Goal: Task Accomplishment & Management: Manage account settings

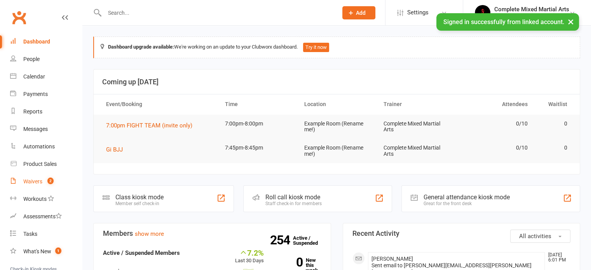
click at [51, 185] on count-badge "2" at bounding box center [49, 181] width 10 height 6
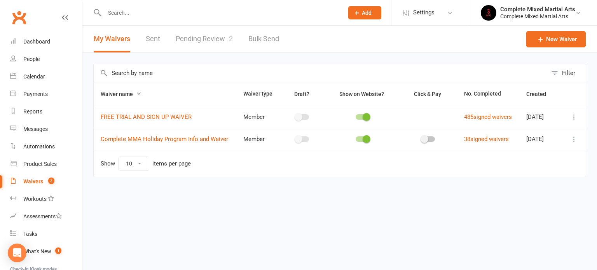
click at [208, 44] on link "Pending Review 2" at bounding box center [204, 39] width 57 height 27
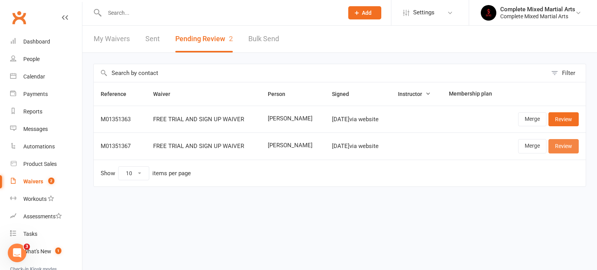
click at [574, 146] on link "Review" at bounding box center [563, 146] width 30 height 14
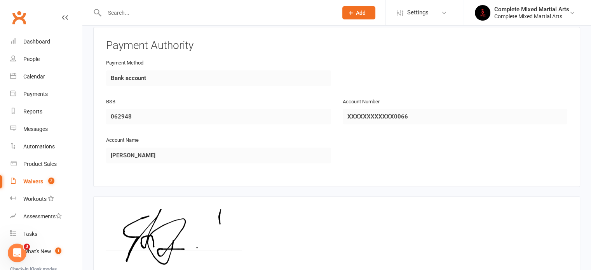
scroll to position [416, 0]
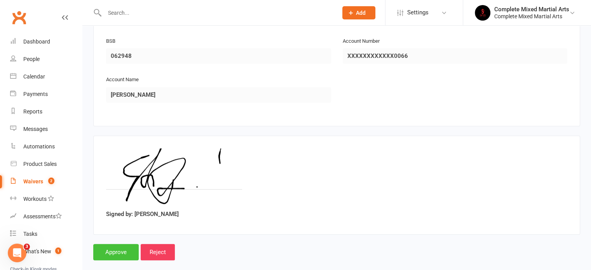
click at [112, 244] on input "Approve" at bounding box center [115, 252] width 45 height 16
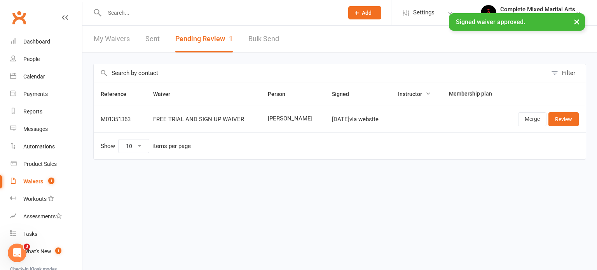
click at [135, 7] on input "text" at bounding box center [220, 12] width 236 height 11
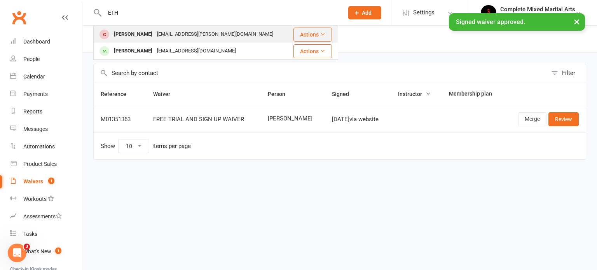
type input "ETH"
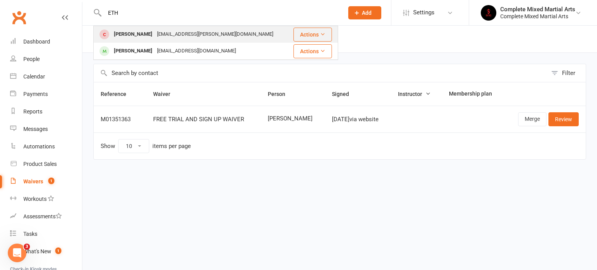
click at [155, 35] on div "[EMAIL_ADDRESS][PERSON_NAME][DOMAIN_NAME]" at bounding box center [215, 34] width 121 height 11
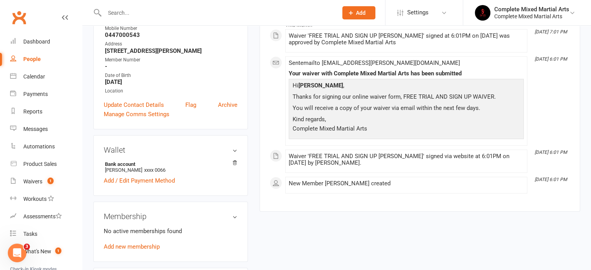
scroll to position [132, 0]
click at [134, 243] on link "Add new membership" at bounding box center [132, 246] width 56 height 7
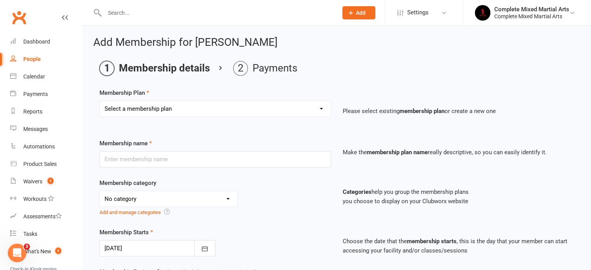
click at [183, 110] on select "Select a membership plan Create new Membership Plan Adults_01_$40 Adults_02_$70…" at bounding box center [215, 109] width 231 height 16
select select "5"
click at [100, 101] on select "Select a membership plan Create new Membership Plan Adults_01_$40 Adults_02_$70…" at bounding box center [215, 109] width 231 height 16
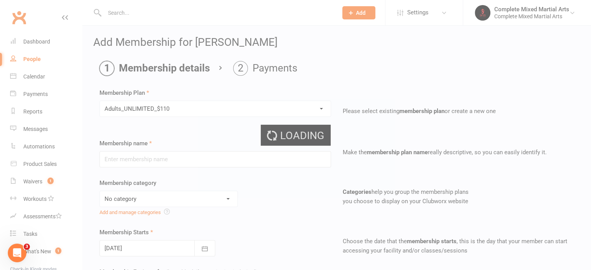
type input "Adults_UNLIMITED_$110"
select select "10"
type input "0"
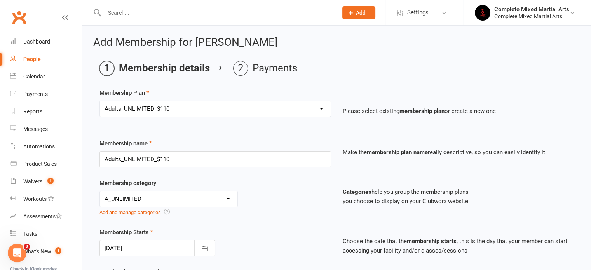
scroll to position [67, 0]
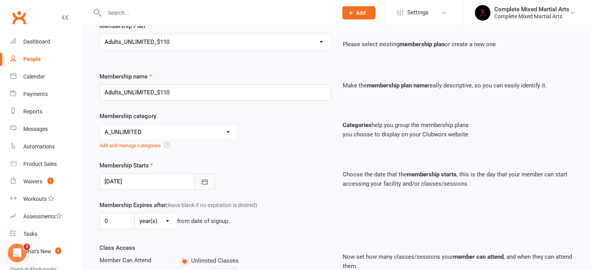
click at [203, 180] on icon "button" at bounding box center [205, 182] width 8 height 8
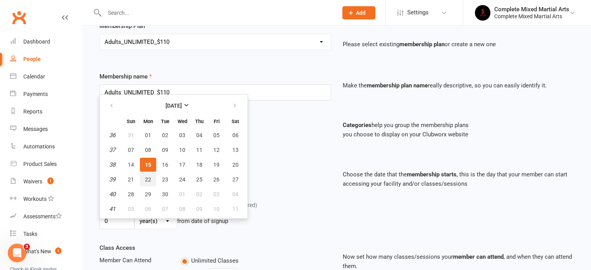
click at [146, 176] on span "22" at bounding box center [148, 179] width 6 height 6
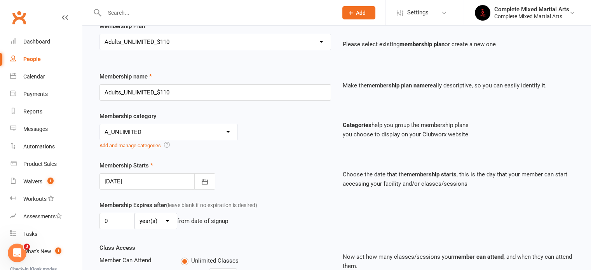
drag, startPoint x: 146, startPoint y: 176, endPoint x: 151, endPoint y: 178, distance: 5.6
click at [151, 178] on div at bounding box center [157, 181] width 116 height 16
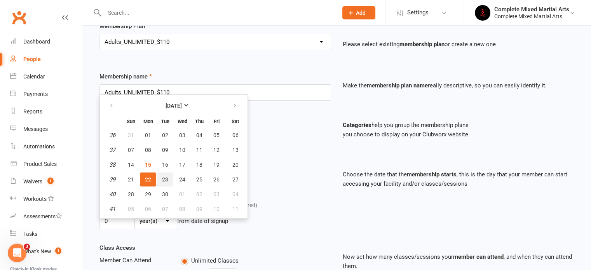
click at [162, 176] on span "23" at bounding box center [165, 179] width 6 height 6
type input "[DATE]"
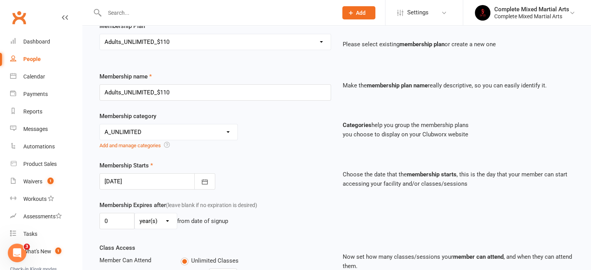
scroll to position [262, 0]
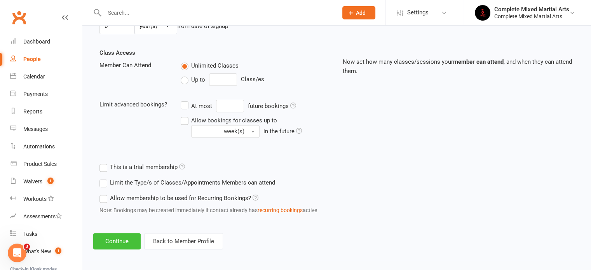
click at [117, 245] on button "Continue" at bounding box center [116, 241] width 47 height 16
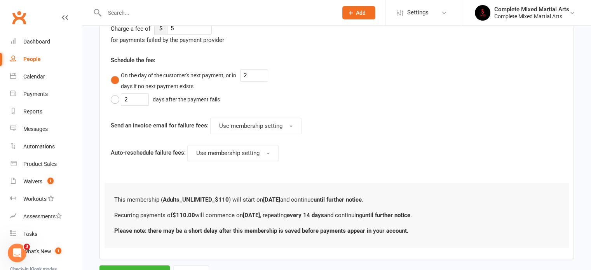
scroll to position [415, 0]
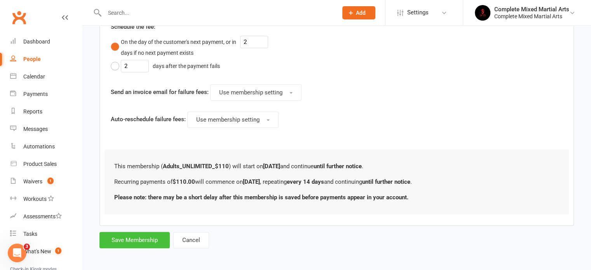
drag, startPoint x: 117, startPoint y: 245, endPoint x: 134, endPoint y: 224, distance: 26.3
click at [129, 244] on button "Save Membership" at bounding box center [134, 240] width 70 height 16
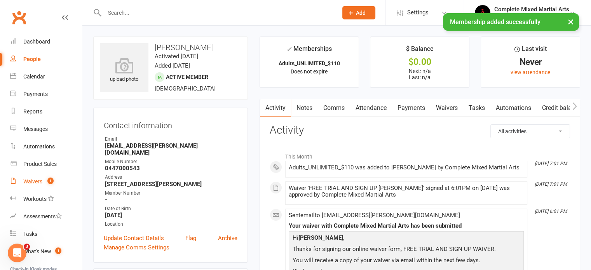
click at [59, 185] on link "Waivers 1" at bounding box center [46, 181] width 72 height 17
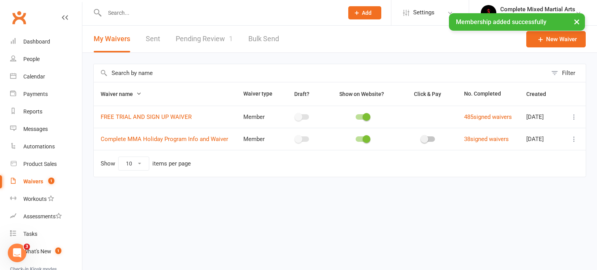
click at [198, 40] on link "Pending Review 1" at bounding box center [204, 39] width 57 height 27
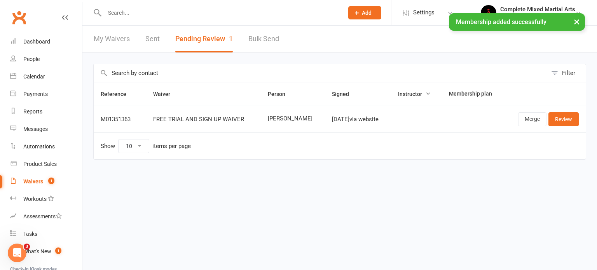
click at [574, 106] on td "Merge Review" at bounding box center [545, 119] width 82 height 27
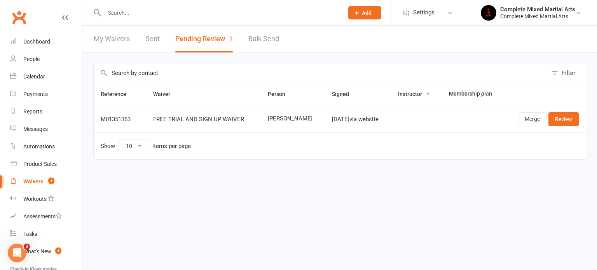
click at [570, 111] on td "Merge Review" at bounding box center [545, 119] width 82 height 27
click at [567, 115] on link "Review" at bounding box center [563, 119] width 30 height 14
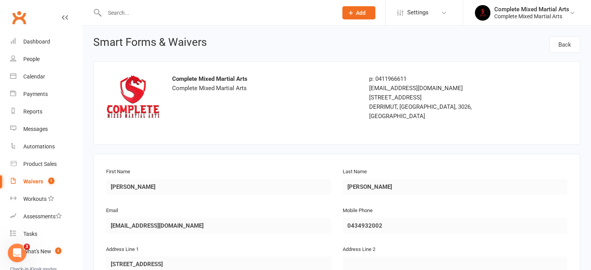
scroll to position [416, 0]
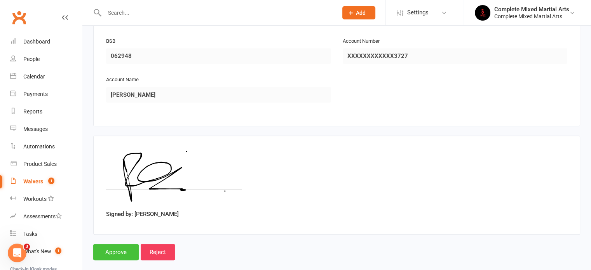
click at [98, 244] on input "Approve" at bounding box center [115, 252] width 45 height 16
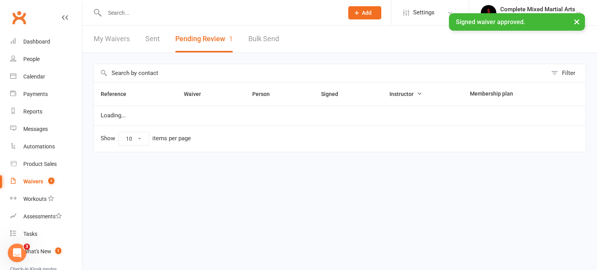
click at [115, 6] on div at bounding box center [215, 12] width 245 height 25
click at [113, 8] on input "text" at bounding box center [220, 12] width 236 height 11
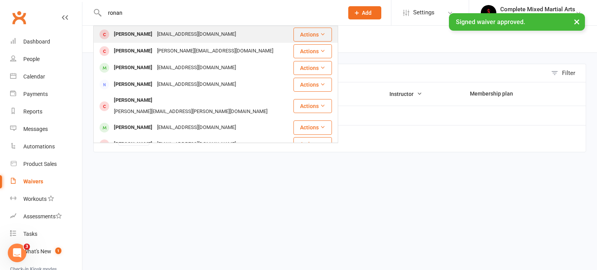
type input "ronan"
click at [155, 35] on div "[EMAIL_ADDRESS][DOMAIN_NAME]" at bounding box center [197, 34] width 84 height 11
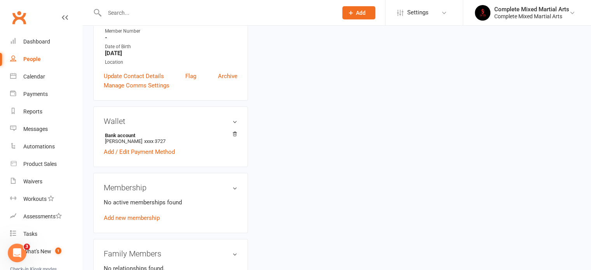
scroll to position [154, 0]
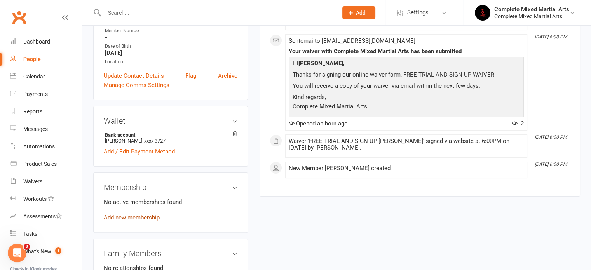
click at [141, 220] on link "Add new membership" at bounding box center [132, 217] width 56 height 7
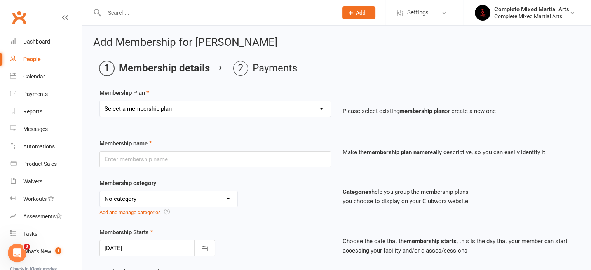
click at [233, 108] on select "Select a membership plan Create new Membership Plan Adults_01_$40 Adults_02_$70…" at bounding box center [215, 109] width 231 height 16
select select "5"
click at [100, 101] on select "Select a membership plan Create new Membership Plan Adults_01_$40 Adults_02_$70…" at bounding box center [215, 109] width 231 height 16
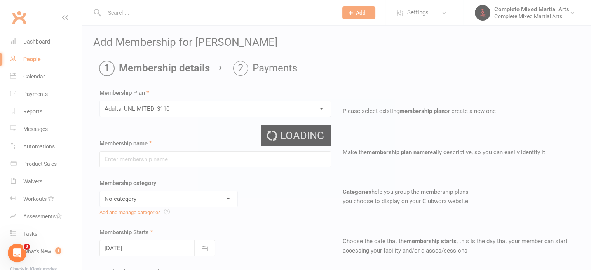
type input "Adults_UNLIMITED_$110"
select select "10"
type input "0"
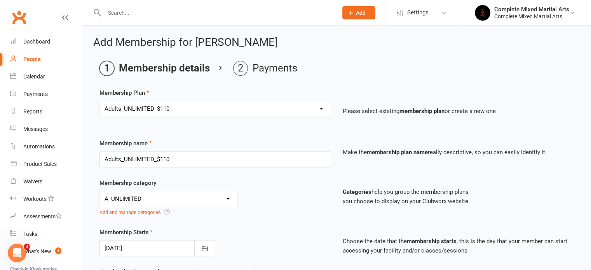
click at [146, 249] on div at bounding box center [157, 248] width 116 height 16
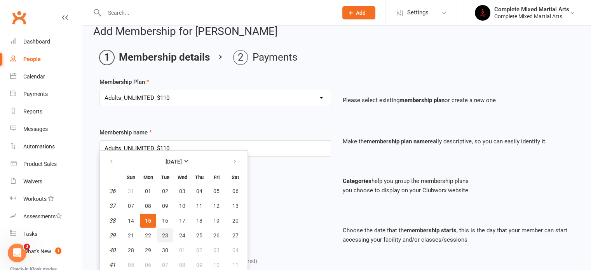
click at [166, 232] on span "23" at bounding box center [165, 235] width 6 height 6
type input "[DATE]"
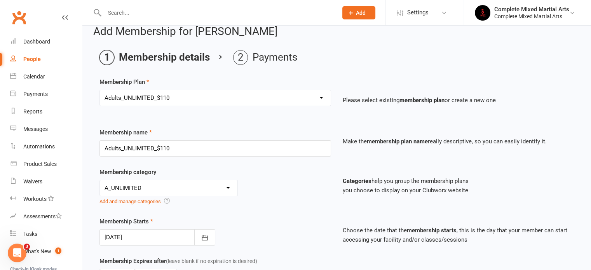
scroll to position [262, 0]
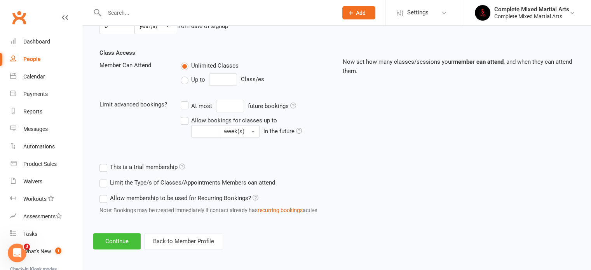
click at [121, 239] on button "Continue" at bounding box center [116, 241] width 47 height 16
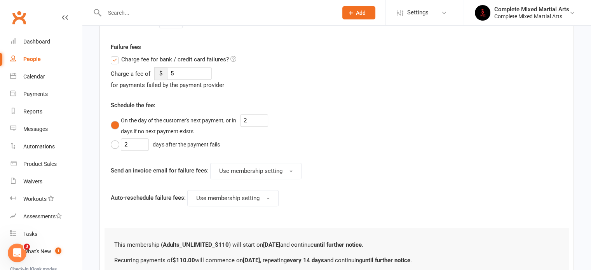
scroll to position [415, 0]
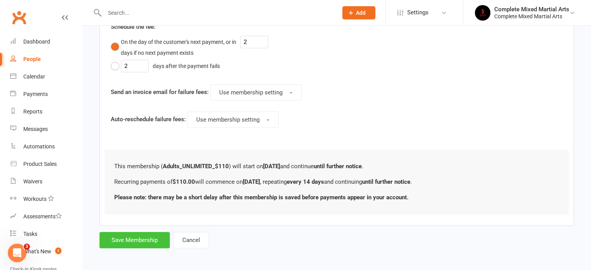
click at [120, 238] on button "Save Membership" at bounding box center [134, 240] width 70 height 16
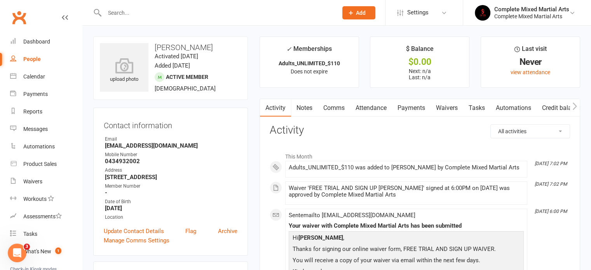
click at [165, 16] on input "text" at bounding box center [217, 12] width 230 height 11
type input "u"
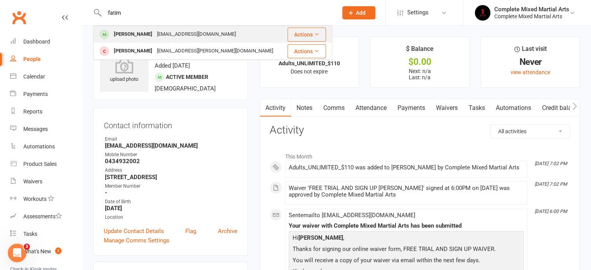
type input "fatim"
click at [168, 37] on div "[EMAIL_ADDRESS][DOMAIN_NAME]" at bounding box center [197, 34] width 84 height 11
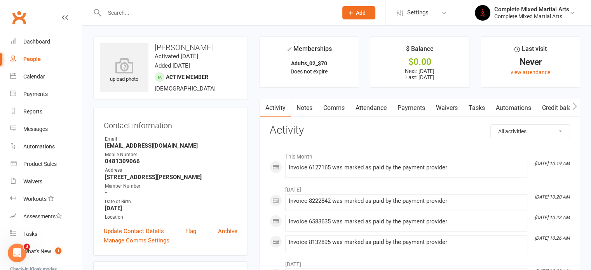
click at [415, 108] on link "Payments" at bounding box center [411, 108] width 38 height 18
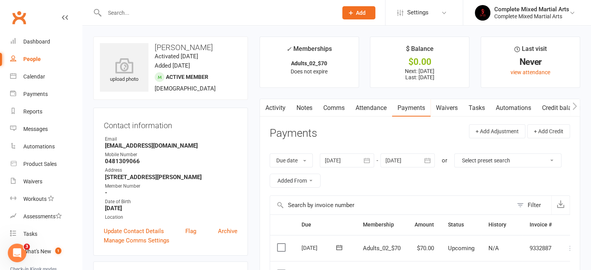
click at [134, 18] on div at bounding box center [212, 12] width 239 height 25
type input "u"
click at [186, 17] on input "text" at bounding box center [217, 12] width 230 height 11
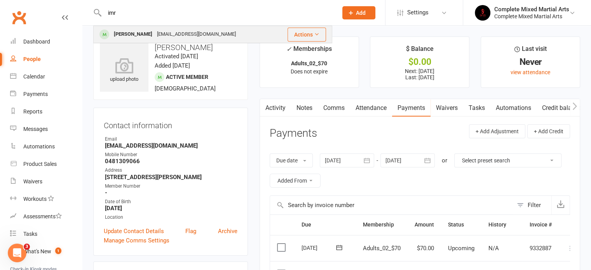
type input "imr"
click at [174, 33] on div "[EMAIL_ADDRESS][DOMAIN_NAME]" at bounding box center [197, 34] width 84 height 11
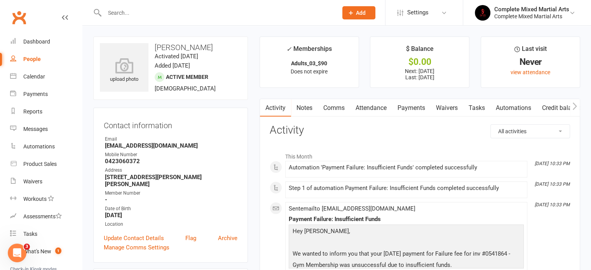
click at [405, 111] on link "Payments" at bounding box center [411, 108] width 38 height 18
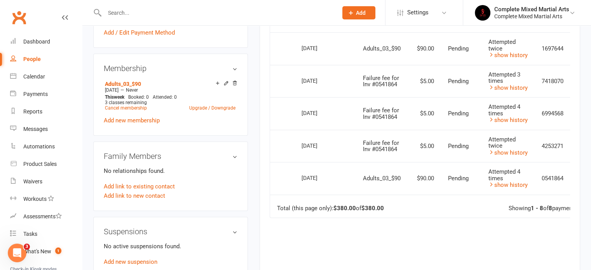
scroll to position [284, 0]
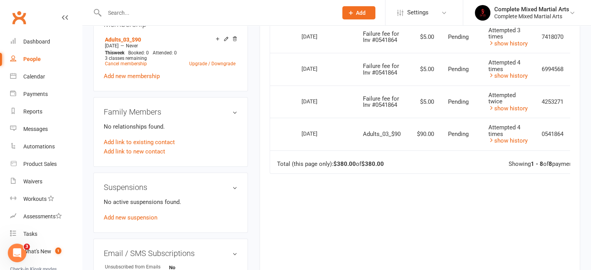
click at [395, 237] on div "Due Contact Membership Amount Status History Invoice # Select this [DATE] [PERS…" at bounding box center [420, 81] width 300 height 385
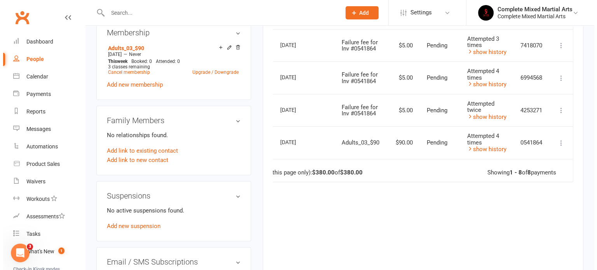
scroll to position [317, 0]
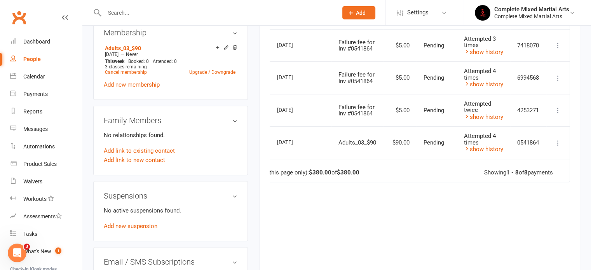
click at [557, 135] on td "More Info Send message" at bounding box center [557, 142] width 23 height 33
click at [557, 142] on icon at bounding box center [558, 143] width 8 height 8
click at [530, 162] on link "More Info" at bounding box center [523, 158] width 77 height 16
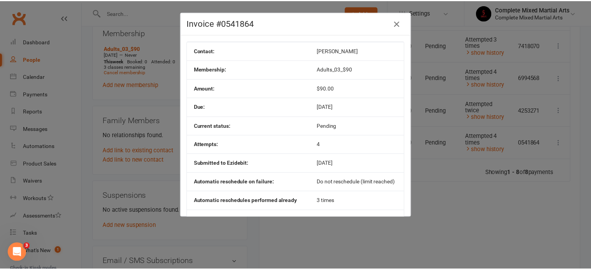
scroll to position [34, 0]
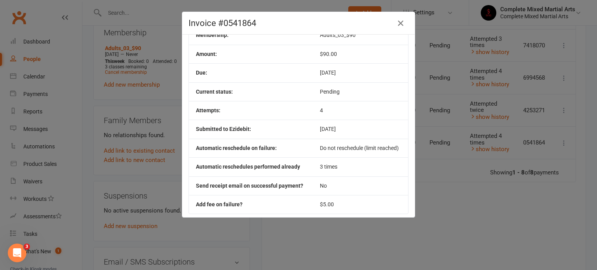
click at [554, 142] on div "Invoice #0541864 Contact: [PERSON_NAME] Membership: Adults_03_$90 Amount: $90.0…" at bounding box center [298, 135] width 597 height 270
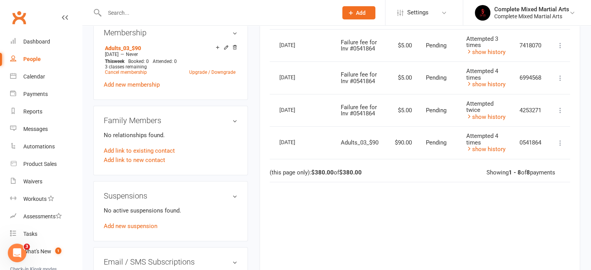
click at [559, 114] on td "More Info Send message" at bounding box center [559, 110] width 23 height 33
click at [560, 112] on icon at bounding box center [560, 110] width 8 height 8
click at [545, 122] on link "More Info" at bounding box center [525, 126] width 77 height 16
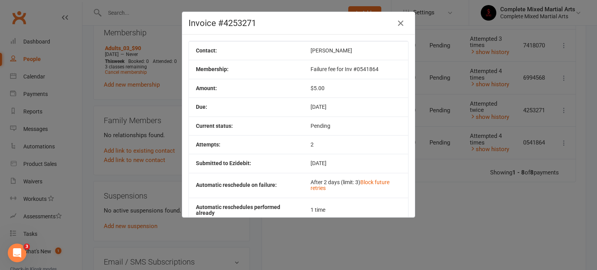
click at [376, 178] on td "After 2 days (limit: 3) Block future retries" at bounding box center [355, 185] width 104 height 25
click at [376, 181] on link "Block future retries" at bounding box center [349, 185] width 79 height 12
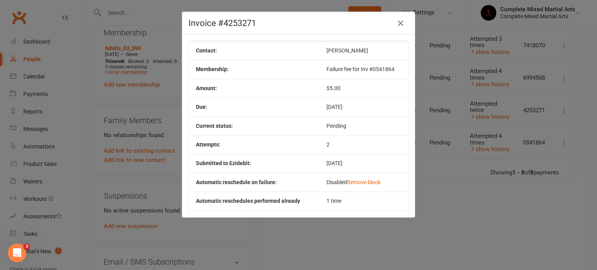
click at [540, 95] on div "Invoice #4253271 Contact: [PERSON_NAME] Membership: Failure fee for Inv #054186…" at bounding box center [298, 135] width 597 height 270
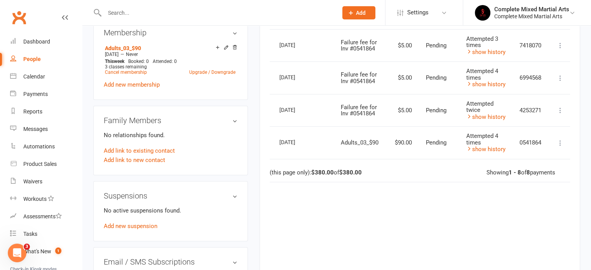
click at [555, 78] on td "More Info Send message" at bounding box center [559, 77] width 23 height 33
click at [560, 78] on icon at bounding box center [560, 78] width 8 height 8
click at [543, 95] on link "More Info" at bounding box center [525, 93] width 77 height 16
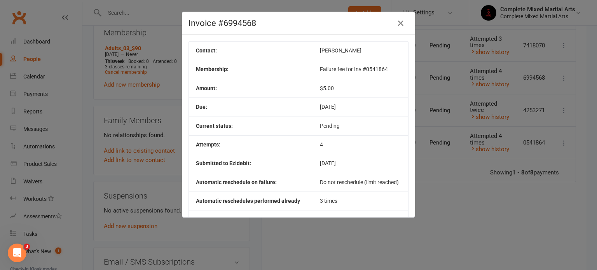
click at [522, 99] on div "Invoice #6994568 Contact: [PERSON_NAME] Membership: Failure fee for Inv #054186…" at bounding box center [298, 135] width 597 height 270
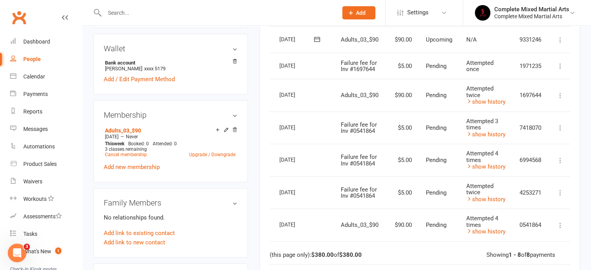
scroll to position [234, 0]
click at [564, 97] on icon at bounding box center [560, 96] width 8 height 8
click at [538, 112] on link "More Info" at bounding box center [525, 111] width 77 height 16
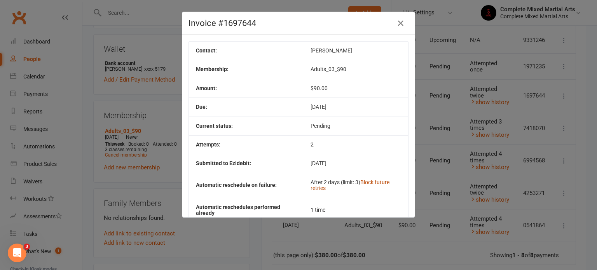
click at [364, 180] on link "Block future retries" at bounding box center [349, 185] width 79 height 12
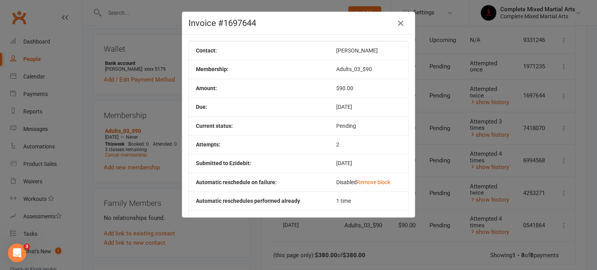
click at [513, 106] on div "Invoice #1697644 Contact: [PERSON_NAME] Membership: Adults_03_$90 Amount: $90.0…" at bounding box center [298, 135] width 597 height 270
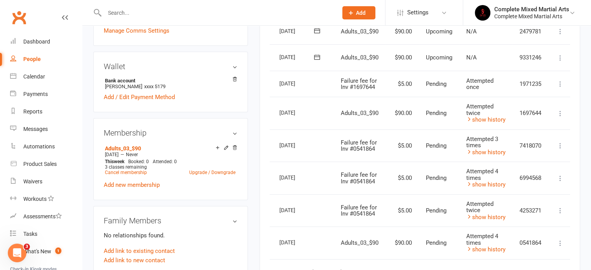
scroll to position [216, 0]
click at [562, 84] on icon at bounding box center [560, 85] width 8 height 8
click at [548, 95] on link "More Info" at bounding box center [525, 100] width 77 height 16
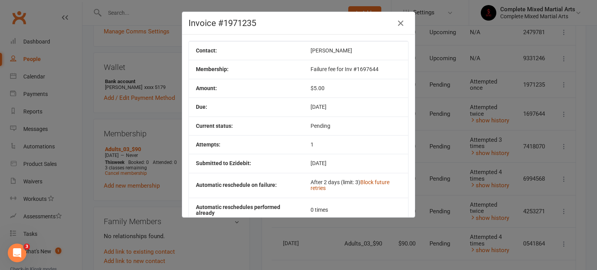
click at [368, 183] on link "Block future retries" at bounding box center [349, 185] width 79 height 12
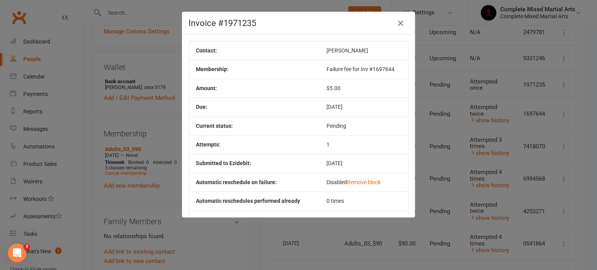
click at [426, 130] on div "Invoice #1971235 Contact: [PERSON_NAME] Membership: Failure fee for Inv #169764…" at bounding box center [298, 135] width 597 height 270
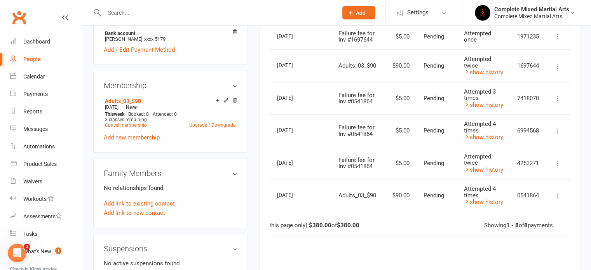
scroll to position [265, 0]
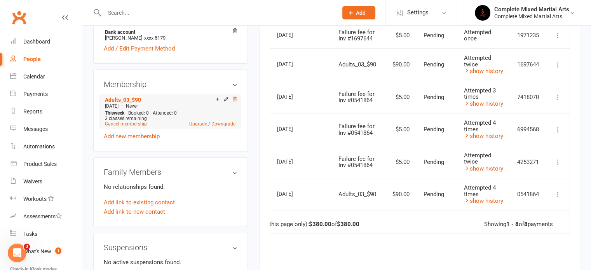
click at [234, 100] on icon at bounding box center [235, 99] width 4 height 4
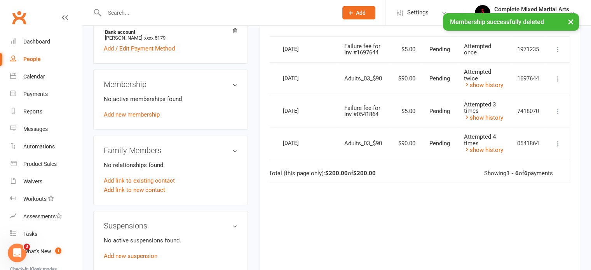
scroll to position [151, 0]
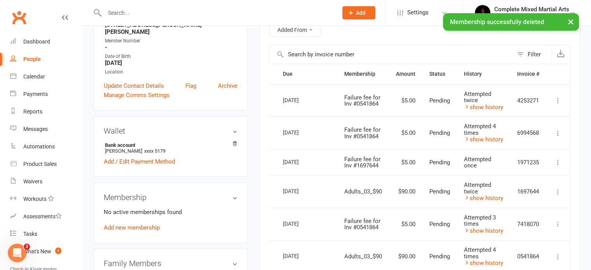
click at [469, 110] on td "Attempted twice show history" at bounding box center [483, 100] width 53 height 33
click at [476, 101] on div "Attempted twice" at bounding box center [483, 97] width 39 height 13
click at [477, 105] on link "show history" at bounding box center [483, 107] width 39 height 7
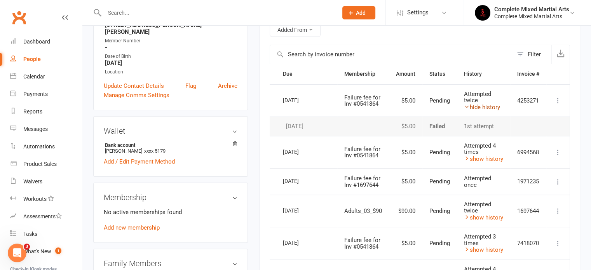
click at [477, 105] on link "hide history" at bounding box center [482, 107] width 36 height 7
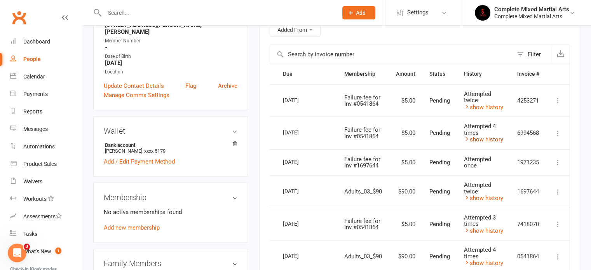
click at [478, 140] on link "show history" at bounding box center [483, 139] width 39 height 7
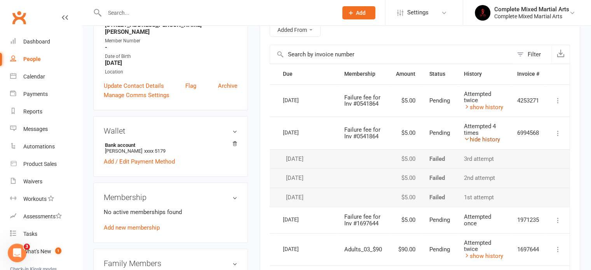
click at [479, 140] on link "hide history" at bounding box center [482, 139] width 36 height 7
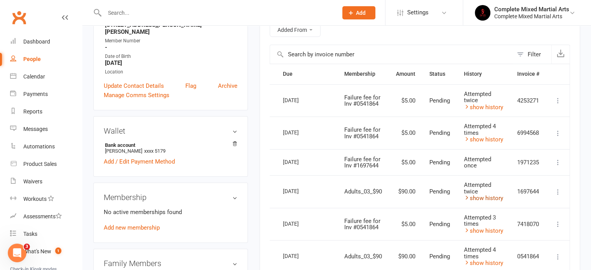
click at [483, 199] on link "show history" at bounding box center [483, 198] width 39 height 7
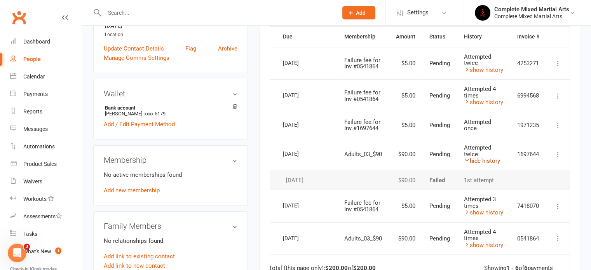
scroll to position [188, 0]
click at [486, 163] on link "hide history" at bounding box center [482, 160] width 36 height 7
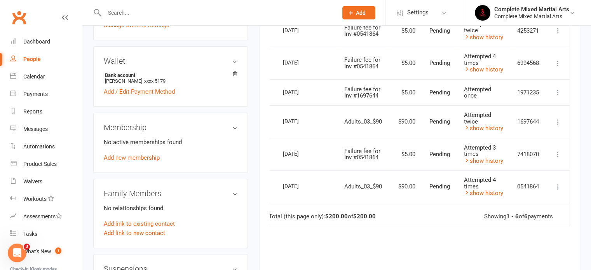
scroll to position [221, 0]
click at [487, 160] on link "show history" at bounding box center [483, 160] width 39 height 7
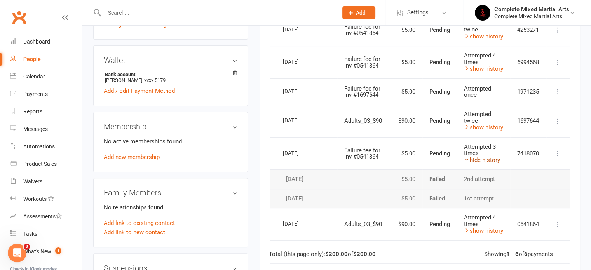
click at [487, 160] on link "hide history" at bounding box center [482, 160] width 36 height 7
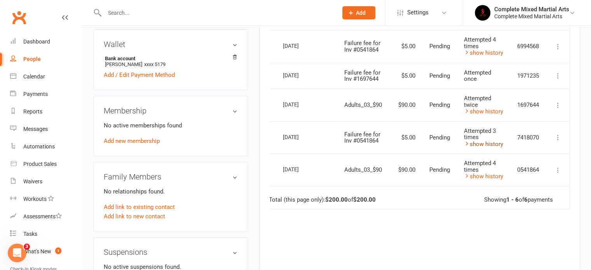
scroll to position [238, 0]
click at [555, 174] on td "More Info Send message" at bounding box center [557, 169] width 23 height 33
click at [558, 170] on icon at bounding box center [558, 170] width 8 height 8
click at [548, 184] on link "More Info" at bounding box center [523, 185] width 77 height 16
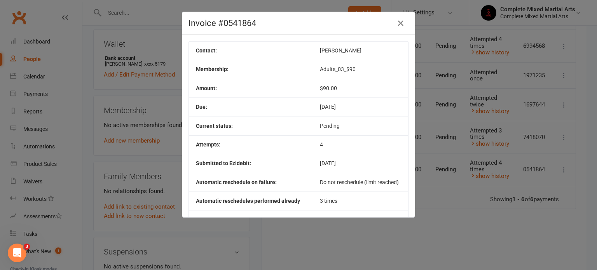
click at [551, 148] on div "Invoice #0541864 Contact: [PERSON_NAME] Membership: Adults_03_$90 Amount: $90.0…" at bounding box center [298, 135] width 597 height 270
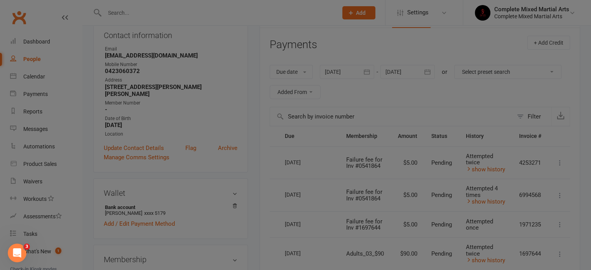
scroll to position [86, 0]
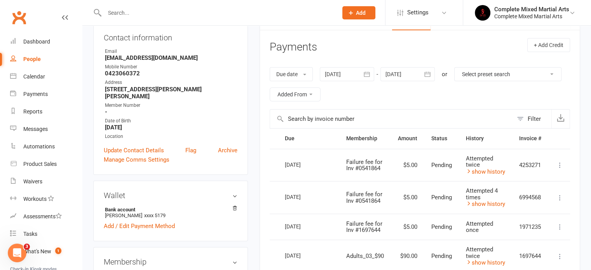
click at [562, 172] on td "More Info Send message" at bounding box center [559, 165] width 23 height 33
click at [562, 168] on button at bounding box center [559, 164] width 9 height 9
click at [538, 188] on link "Send message" at bounding box center [525, 196] width 77 height 16
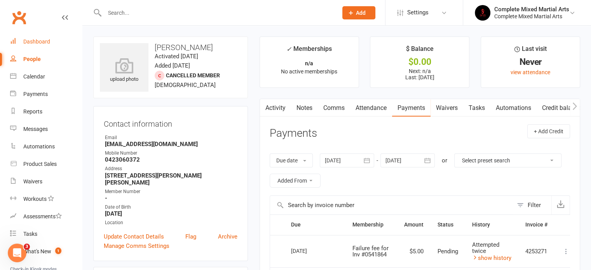
click at [40, 42] on div "Dashboard" at bounding box center [36, 41] width 27 height 6
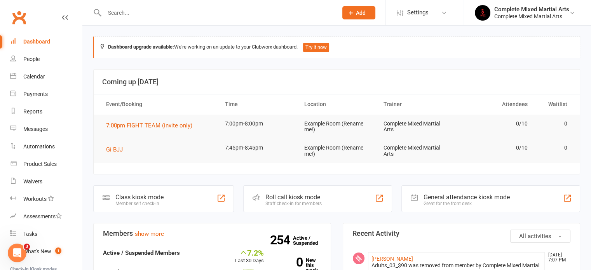
click at [130, 8] on input "text" at bounding box center [217, 12] width 230 height 11
click at [481, 152] on td "0/10" at bounding box center [494, 148] width 79 height 18
drag, startPoint x: 481, startPoint y: 152, endPoint x: 474, endPoint y: 173, distance: 22.1
click at [474, 173] on section "Coming up [DATE] Event/Booking Time Location Trainer Attendees Waitlist 7:00pm …" at bounding box center [336, 122] width 487 height 106
click at [460, 172] on section "Coming up [DATE] Event/Booking Time Location Trainer Attendees Waitlist 7:00pm …" at bounding box center [336, 122] width 487 height 106
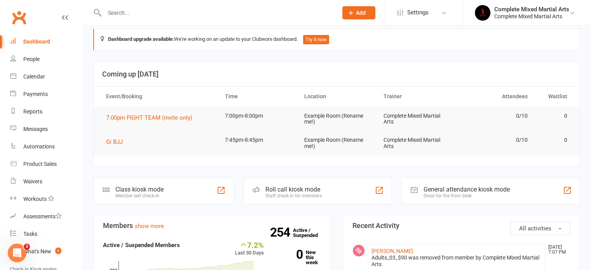
scroll to position [5, 0]
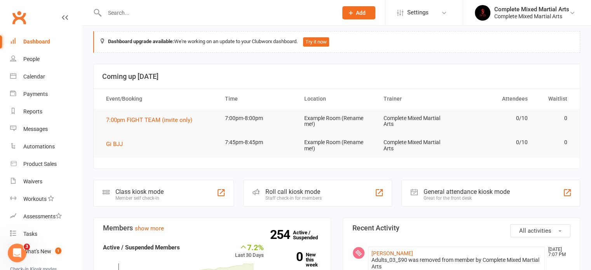
click at [294, 162] on section "Coming up [DATE] Event/Booking Time Location Trainer Attendees Waitlist 7:00pm …" at bounding box center [336, 117] width 487 height 106
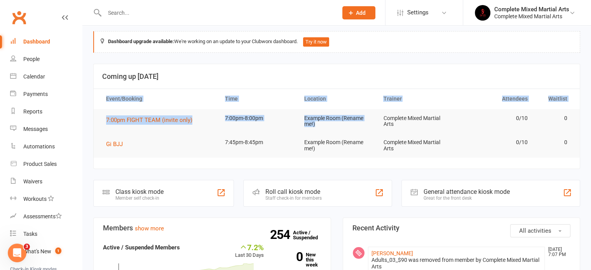
drag, startPoint x: 410, startPoint y: 160, endPoint x: 331, endPoint y: 130, distance: 84.3
click at [331, 130] on section "Coming up [DATE] Event/Booking Time Location Trainer Attendees Waitlist 7:00pm …" at bounding box center [336, 117] width 487 height 106
click at [428, 111] on td "Complete Mixed Martial Arts" at bounding box center [415, 121] width 79 height 24
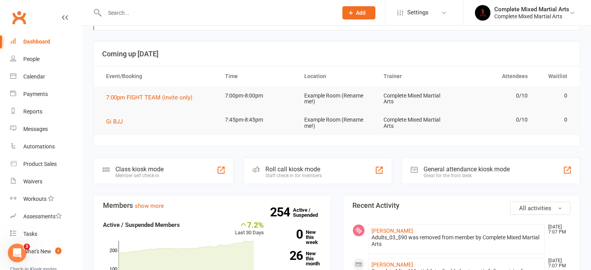
scroll to position [0, 0]
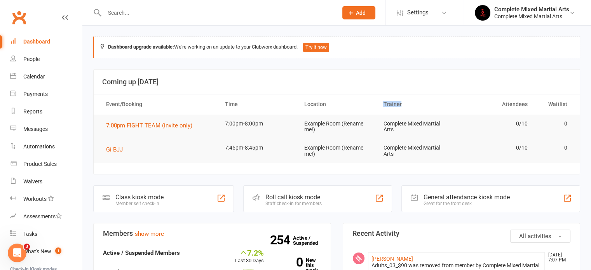
drag, startPoint x: 414, startPoint y: 106, endPoint x: 381, endPoint y: 102, distance: 33.7
click at [381, 102] on th "Trainer" at bounding box center [415, 104] width 79 height 20
click at [351, 97] on th "Location" at bounding box center [336, 104] width 79 height 20
drag, startPoint x: 336, startPoint y: 103, endPoint x: 276, endPoint y: 104, distance: 59.8
click at [276, 104] on tr "Event/Booking Time Location Trainer Attendees Waitlist" at bounding box center [337, 104] width 486 height 20
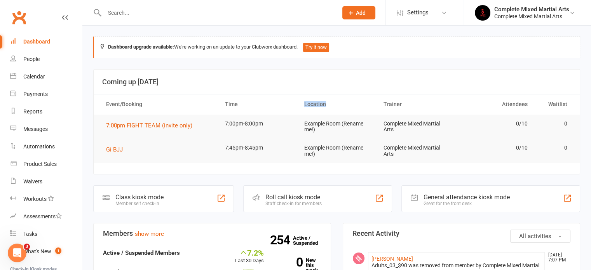
click at [242, 95] on th "Time" at bounding box center [257, 104] width 79 height 20
drag, startPoint x: 241, startPoint y: 106, endPoint x: 224, endPoint y: 104, distance: 17.2
click at [224, 104] on th "Time" at bounding box center [257, 104] width 79 height 20
click at [168, 106] on th "Event/Booking" at bounding box center [158, 104] width 119 height 20
drag, startPoint x: 145, startPoint y: 102, endPoint x: 115, endPoint y: 102, distance: 30.3
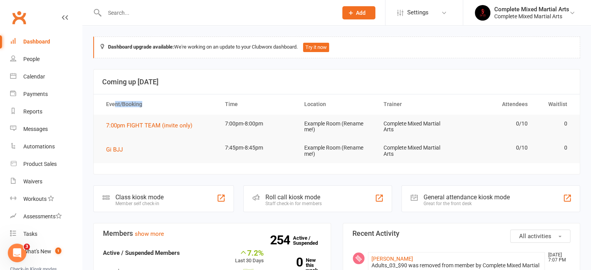
click at [115, 102] on th "Event/Booking" at bounding box center [158, 104] width 119 height 20
click at [134, 100] on th "Event/Booking" at bounding box center [158, 104] width 119 height 20
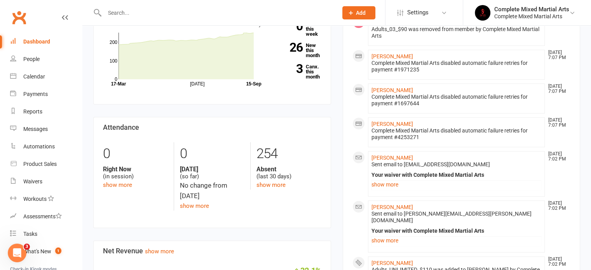
click at [246, 10] on input "text" at bounding box center [217, 12] width 230 height 11
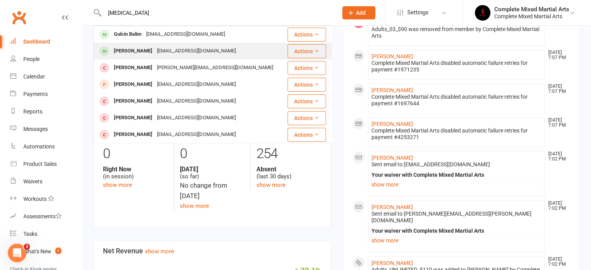
type input "[MEDICAL_DATA]"
click at [164, 48] on div "[EMAIL_ADDRESS][DOMAIN_NAME]" at bounding box center [197, 50] width 84 height 11
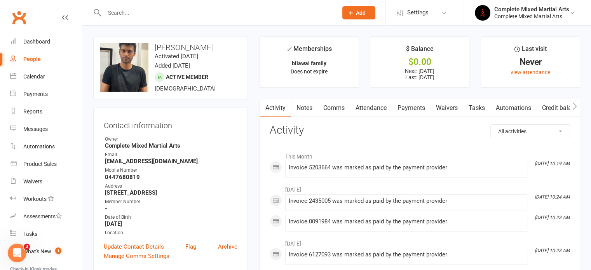
click at [413, 108] on link "Payments" at bounding box center [411, 108] width 38 height 18
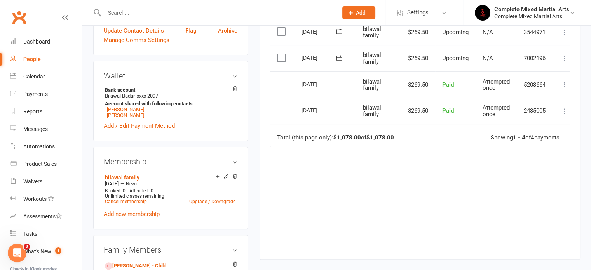
scroll to position [217, 0]
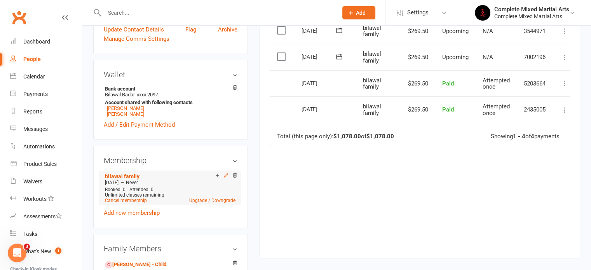
click at [226, 177] on icon at bounding box center [225, 174] width 5 height 5
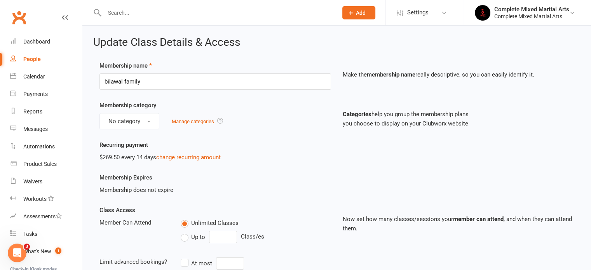
click at [185, 153] on div "$269.50 every 14 days change recurring amount" at bounding box center [215, 157] width 232 height 9
click at [186, 158] on link "change recurring amount" at bounding box center [188, 157] width 64 height 7
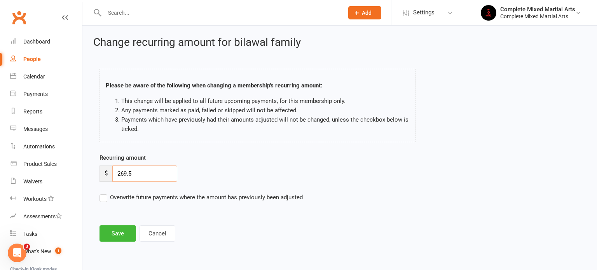
drag, startPoint x: 140, startPoint y: 176, endPoint x: 104, endPoint y: 179, distance: 35.9
click at [104, 179] on div "$ 269.5" at bounding box center [138, 173] width 78 height 16
type input "289.5"
click at [117, 230] on button "Save" at bounding box center [117, 233] width 37 height 16
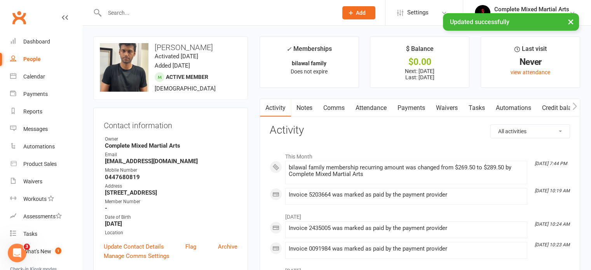
click at [411, 108] on link "Payments" at bounding box center [411, 108] width 38 height 18
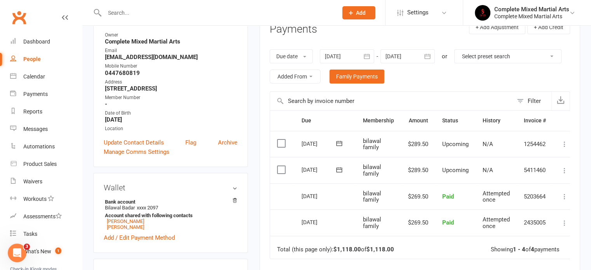
scroll to position [104, 0]
click at [367, 63] on div "Due date Due date Date paid Date failed Date settled [DATE] [DATE] Sun Mon Tue …" at bounding box center [420, 67] width 300 height 50
click at [362, 57] on button "button" at bounding box center [367, 57] width 14 height 14
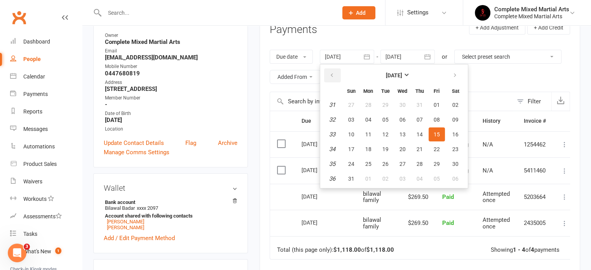
click at [340, 72] on button "button" at bounding box center [332, 75] width 17 height 14
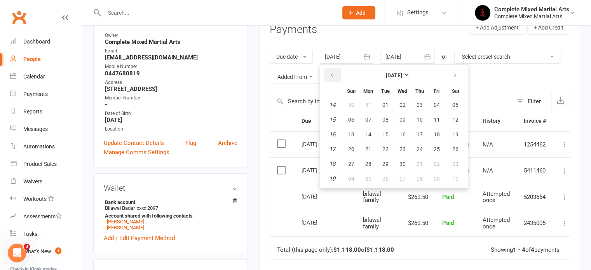
click at [340, 72] on button "button" at bounding box center [332, 75] width 17 height 14
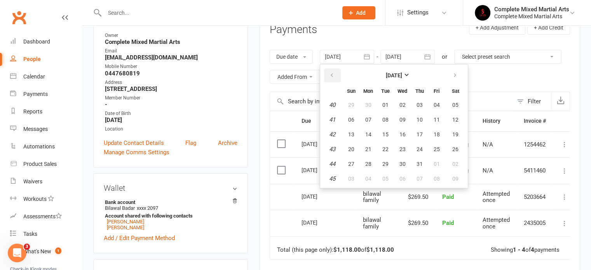
click at [340, 72] on button "button" at bounding box center [332, 75] width 17 height 14
click at [367, 134] on span "16" at bounding box center [368, 134] width 6 height 6
type input "[DATE]"
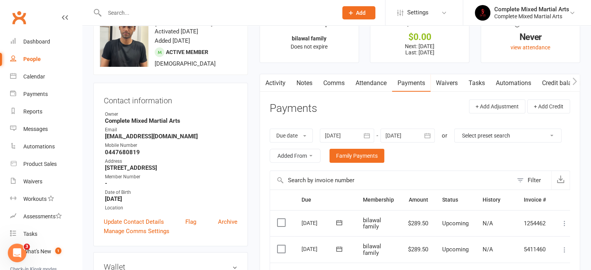
scroll to position [0, 0]
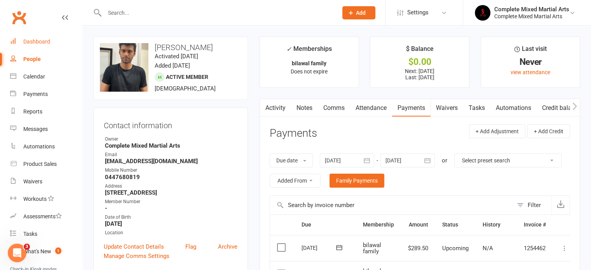
click at [32, 37] on link "Dashboard" at bounding box center [46, 41] width 72 height 17
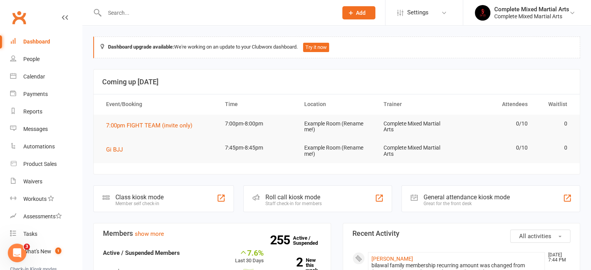
click at [398, 154] on td "Complete Mixed Martial Arts" at bounding box center [415, 151] width 79 height 24
